Goal: Transaction & Acquisition: Purchase product/service

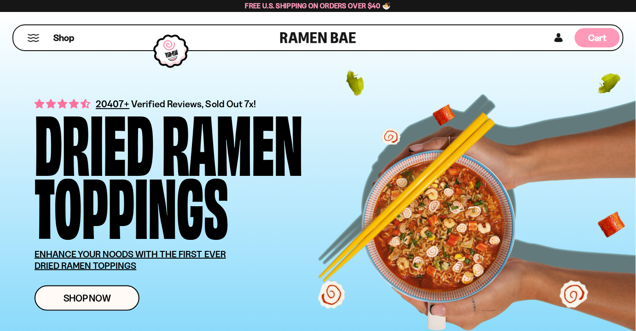
click at [605, 44] on div "Cart D0381C2F-513E-4F90-8A41-6F0A75DCBAAA" at bounding box center [597, 37] width 45 height 19
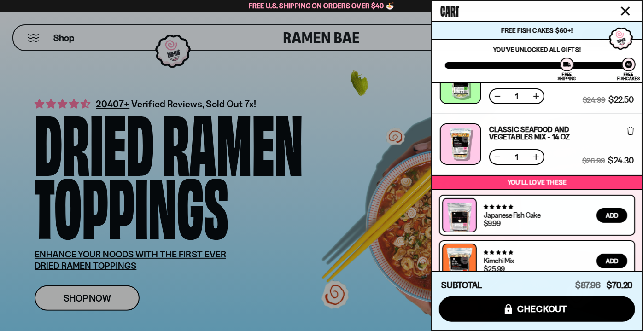
scroll to position [120, 0]
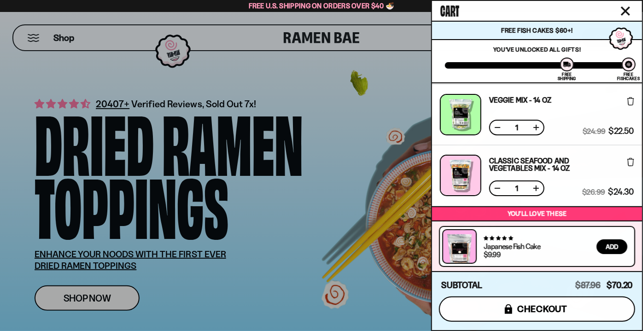
click at [556, 316] on button "icons8-lock checkout" at bounding box center [537, 308] width 196 height 25
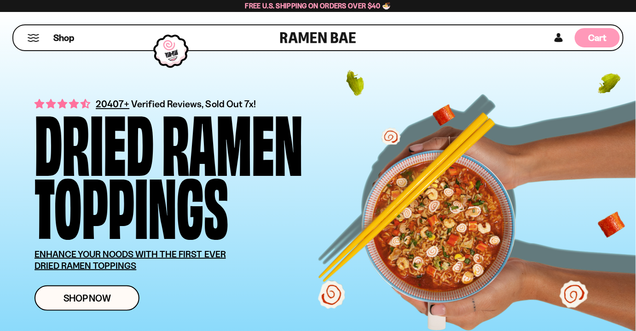
click at [608, 41] on div "Cart D0381C2F-513E-4F90-8A41-6F0A75DCBAAA" at bounding box center [597, 37] width 45 height 19
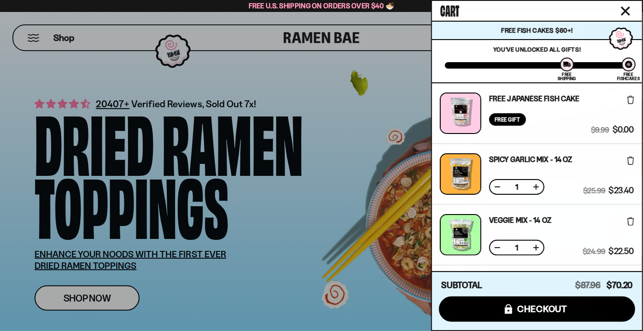
click at [629, 98] on icon at bounding box center [630, 100] width 7 height 8
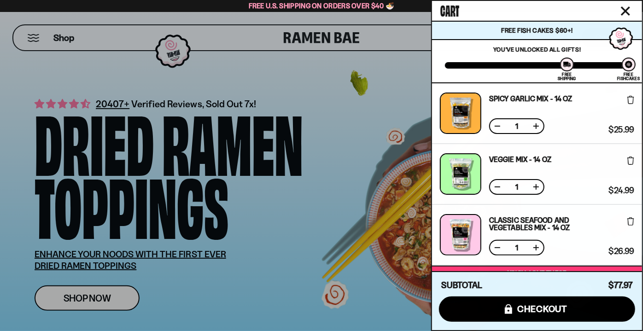
click at [628, 162] on icon at bounding box center [630, 161] width 7 height 8
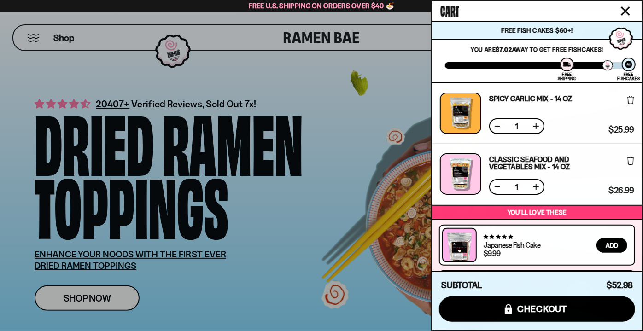
click at [628, 162] on icon at bounding box center [630, 161] width 7 height 8
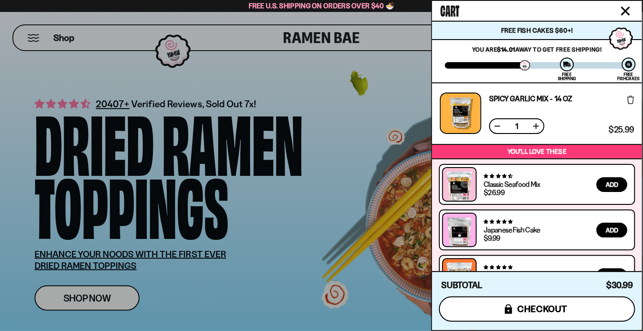
click at [579, 308] on button "icons8-lock checkout" at bounding box center [537, 308] width 196 height 25
